Goal: Task Accomplishment & Management: Use online tool/utility

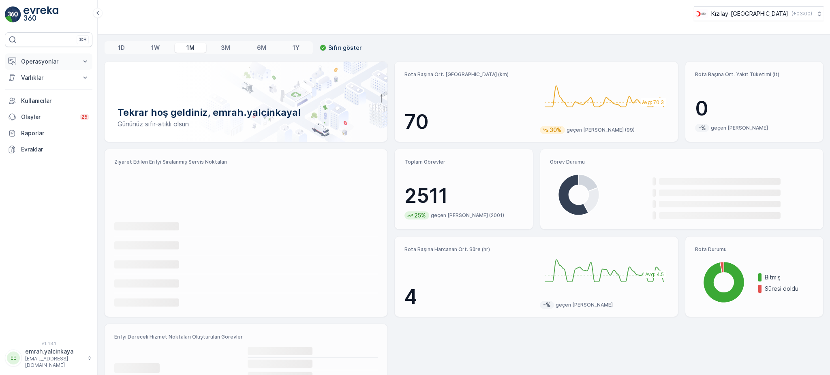
click at [35, 63] on p "Operasyonlar" at bounding box center [48, 62] width 55 height 8
click at [37, 96] on p "Routes & Tasks" at bounding box center [42, 98] width 42 height 8
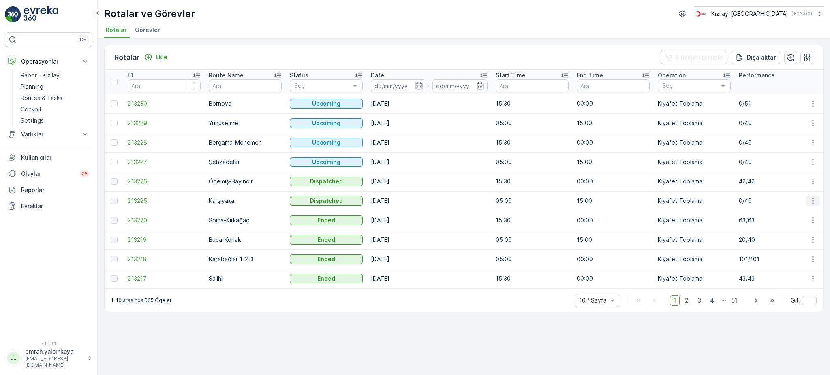
click at [812, 201] on icon "button" at bounding box center [813, 201] width 8 height 8
click at [504, 205] on td "05:00" at bounding box center [532, 200] width 81 height 19
click at [154, 59] on div "Ekle" at bounding box center [155, 57] width 23 height 8
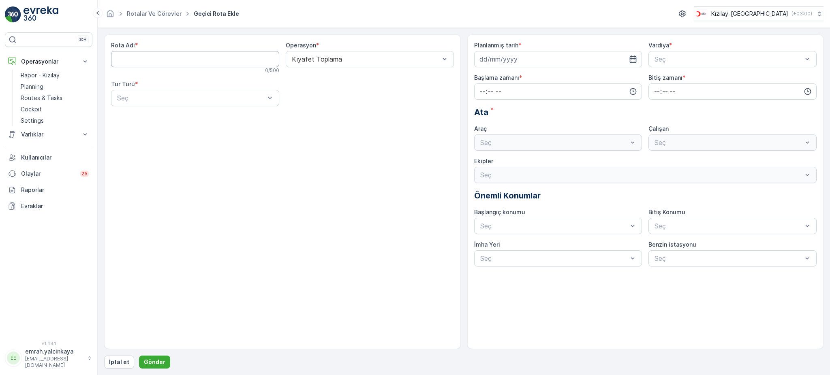
click at [154, 59] on Adı "Rota Adı" at bounding box center [195, 59] width 168 height 16
type Adı "Karşıyaka"
click at [168, 120] on div "Statik" at bounding box center [195, 117] width 158 height 7
click at [339, 104] on div "Seç" at bounding box center [370, 98] width 168 height 16
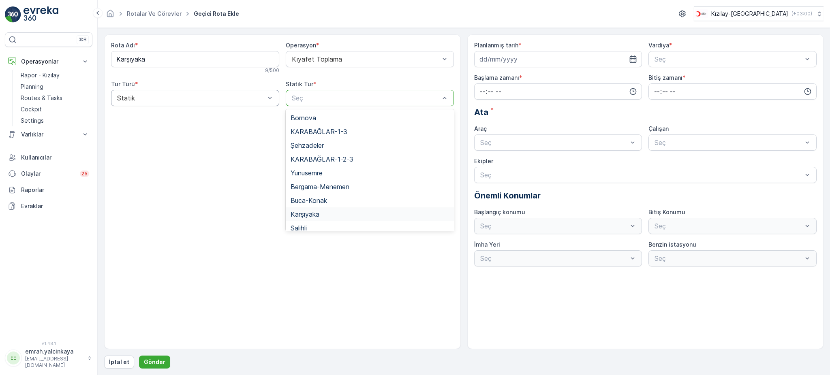
click at [336, 211] on div "Karşıyaka" at bounding box center [370, 215] width 168 height 14
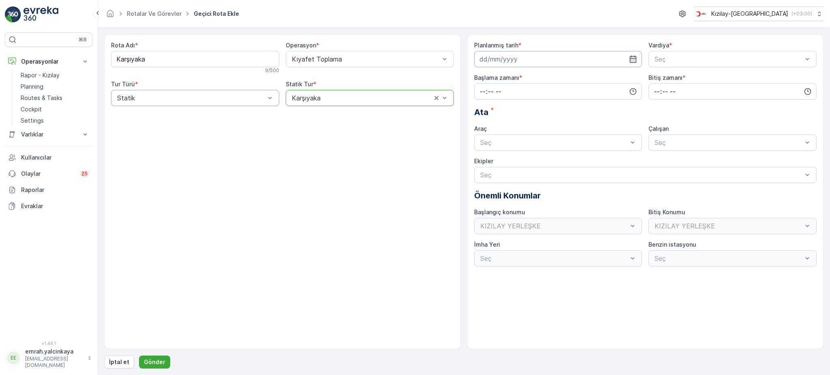
click at [545, 58] on input at bounding box center [558, 59] width 168 height 16
click at [519, 144] on div "13" at bounding box center [516, 143] width 13 height 13
type input "[DATE]"
click at [681, 58] on div at bounding box center [729, 59] width 150 height 7
click at [684, 93] on span "B Vardiyası (Gece)" at bounding box center [681, 92] width 56 height 7
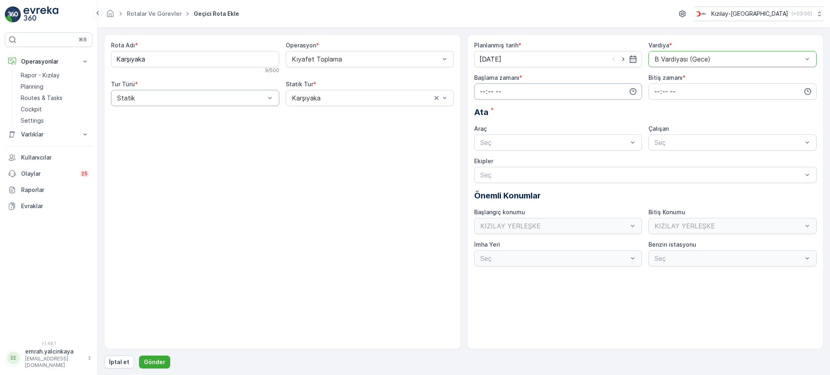
click at [533, 95] on input "time" at bounding box center [558, 91] width 168 height 16
click at [481, 116] on span "15" at bounding box center [482, 113] width 6 height 8
click at [503, 169] on span "20" at bounding box center [499, 172] width 7 height 8
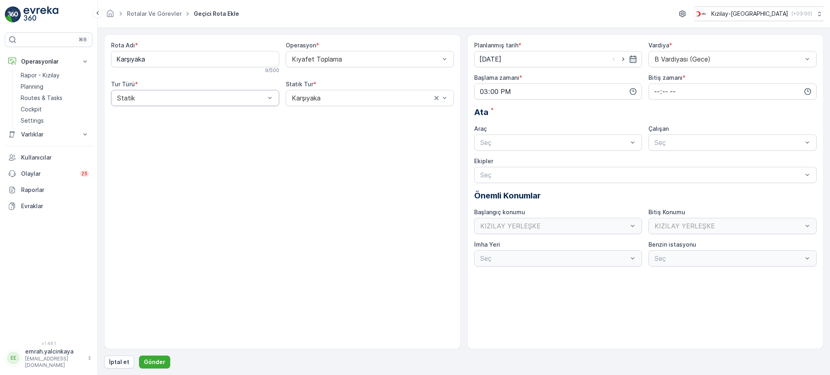
type input "15:20"
click at [655, 95] on input "time" at bounding box center [733, 91] width 168 height 16
click at [654, 126] on span "02" at bounding box center [656, 130] width 7 height 8
type input "02:00"
drag, startPoint x: 587, startPoint y: 161, endPoint x: 619, endPoint y: 157, distance: 32.2
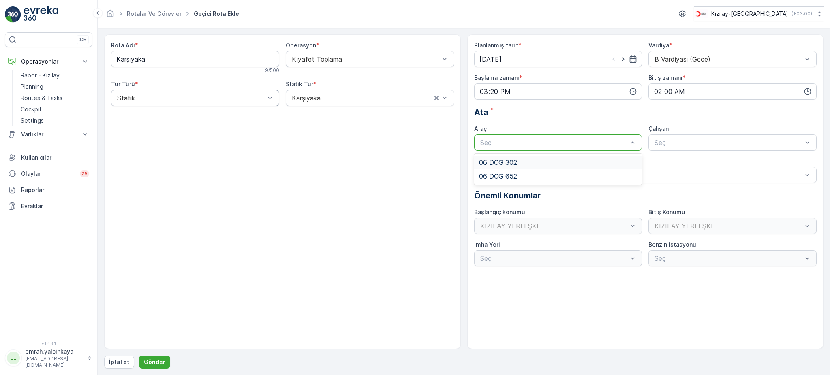
click at [588, 160] on div "06 DCG 302" at bounding box center [558, 162] width 158 height 7
click at [669, 143] on div at bounding box center [729, 142] width 150 height 7
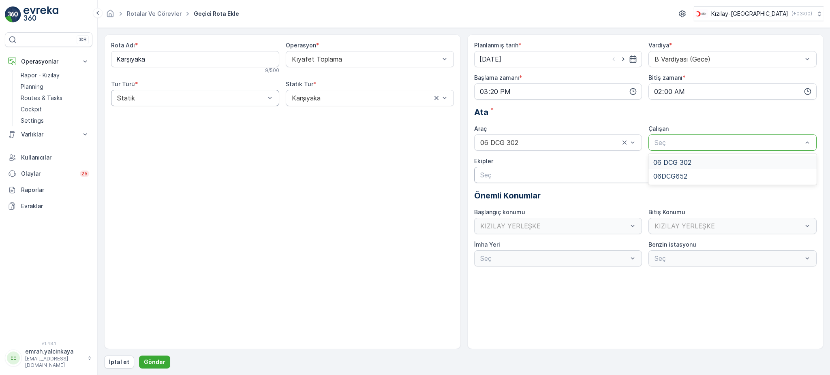
drag, startPoint x: 673, startPoint y: 162, endPoint x: 663, endPoint y: 168, distance: 12.0
click at [674, 162] on span "06 DCG 302" at bounding box center [672, 162] width 38 height 7
click at [530, 177] on div at bounding box center [642, 174] width 324 height 7
click at [531, 179] on p "Seç" at bounding box center [641, 175] width 323 height 10
click at [165, 365] on button "Gönder" at bounding box center [154, 362] width 31 height 13
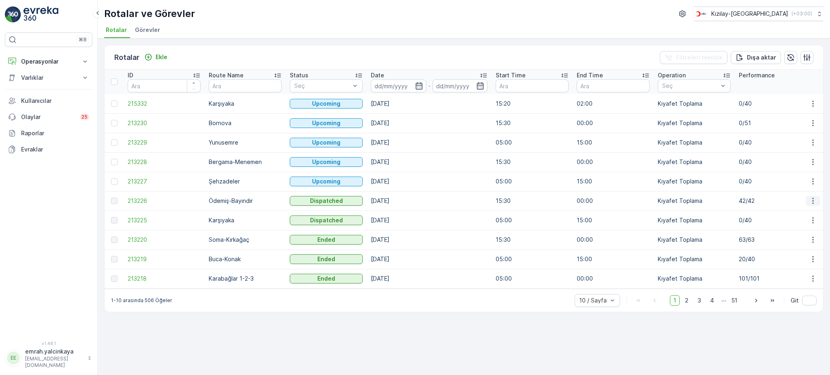
click at [815, 201] on icon "button" at bounding box center [813, 201] width 8 height 8
